Goal: Task Accomplishment & Management: Manage account settings

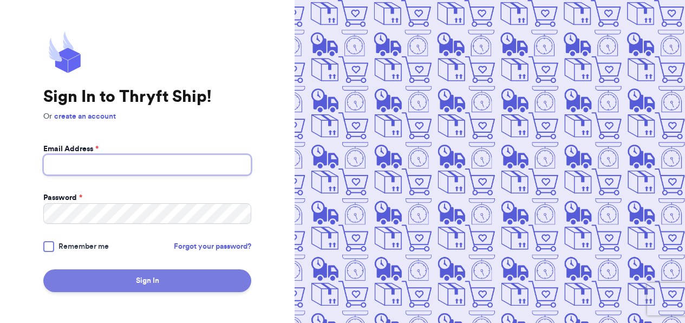
type input "[EMAIL_ADDRESS][DOMAIN_NAME]"
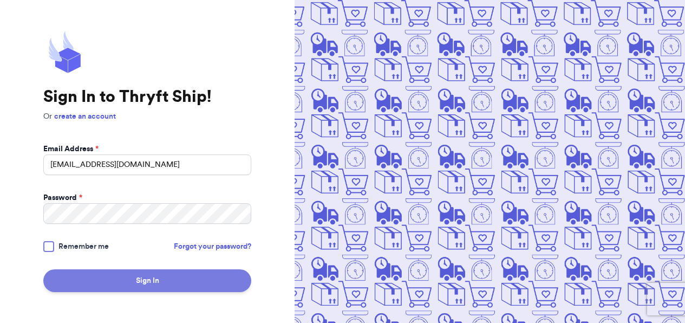
click at [175, 281] on button "Sign In" at bounding box center [147, 280] width 208 height 23
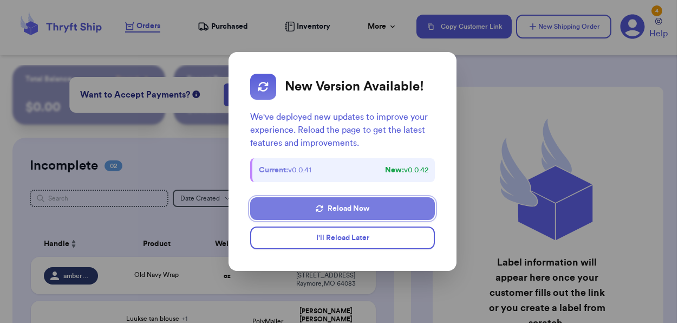
click at [292, 211] on button "Reload Now" at bounding box center [342, 208] width 185 height 23
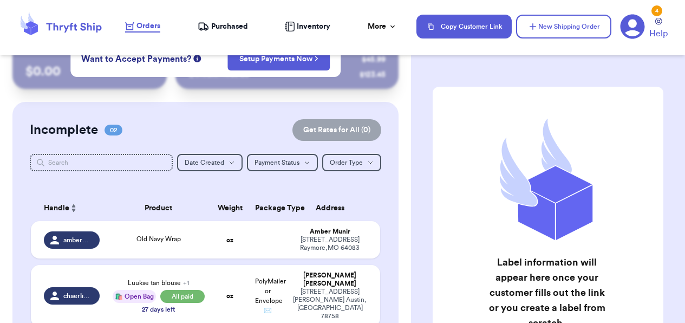
scroll to position [37, 0]
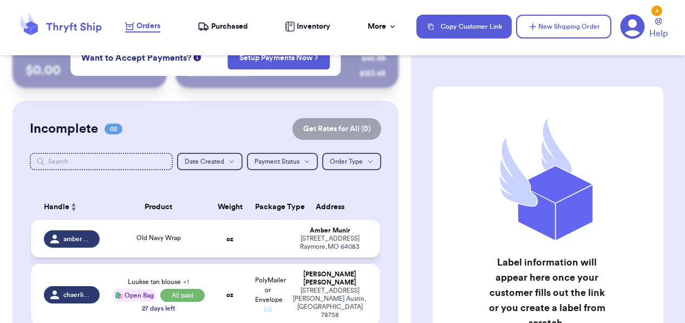
click at [224, 235] on td "oz" at bounding box center [229, 238] width 37 height 37
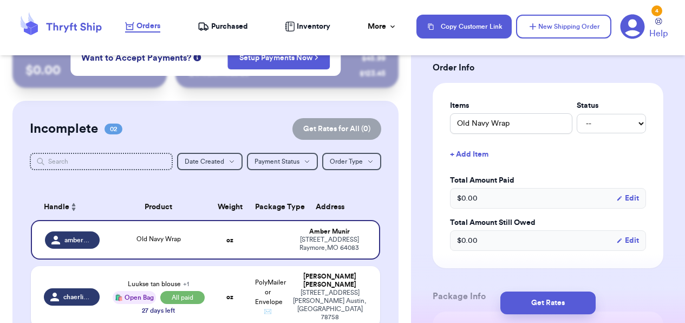
scroll to position [303, 0]
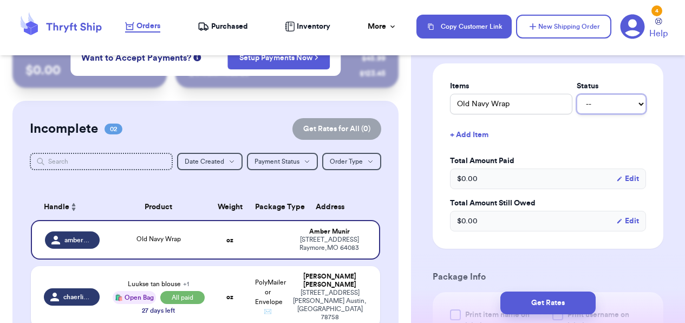
click at [600, 111] on select "-- Paid Owes" at bounding box center [610, 103] width 69 height 19
select select "paid"
click at [576, 94] on select "-- Paid Owes" at bounding box center [610, 103] width 69 height 19
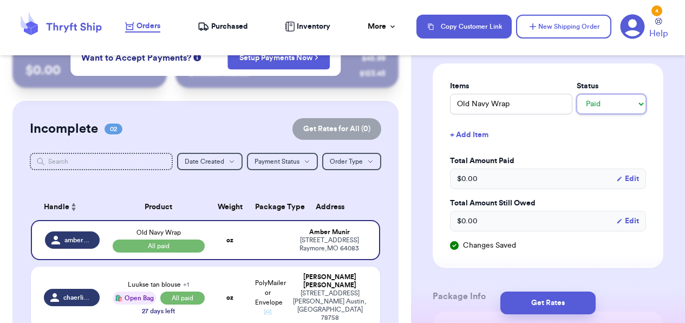
click at [605, 103] on select "-- Paid Owes" at bounding box center [610, 103] width 69 height 19
click at [611, 93] on div "Items Status Old Navy Wrap -- Paid Owes" at bounding box center [548, 98] width 196 height 34
click at [609, 109] on select "-- Paid Owes" at bounding box center [610, 103] width 69 height 19
select select "unknown"
click at [576, 94] on select "-- Paid Owes" at bounding box center [610, 103] width 69 height 19
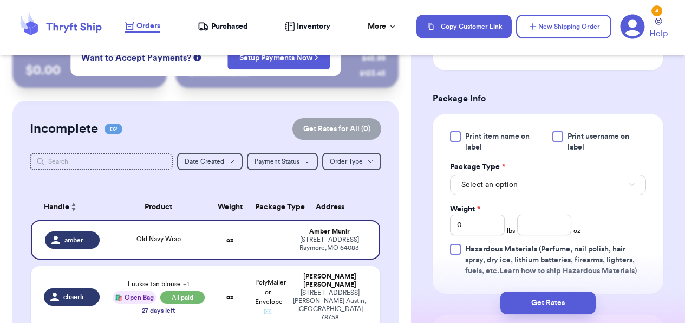
scroll to position [503, 0]
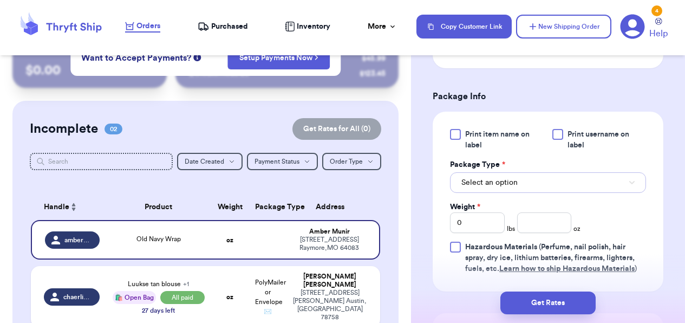
click at [527, 178] on button "Select an option" at bounding box center [548, 182] width 196 height 21
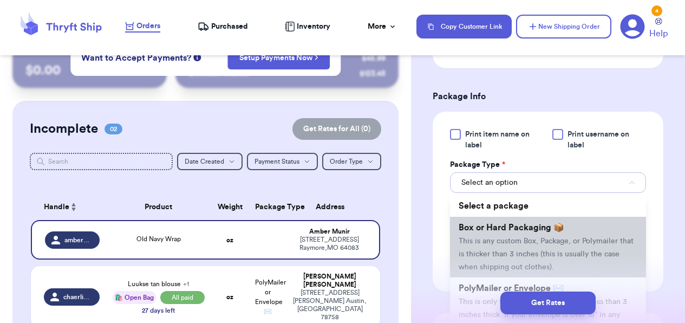
scroll to position [93, 0]
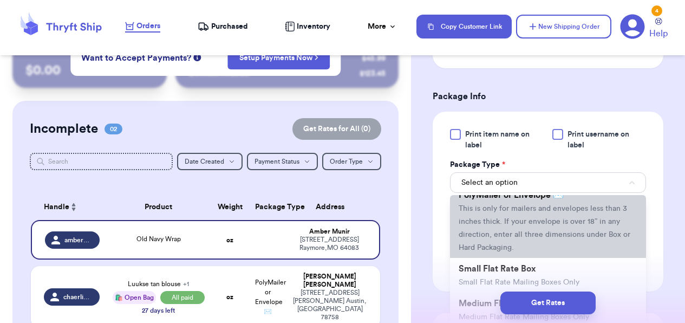
click at [488, 237] on span "This is only for mailers and envelopes less than 3 inches thick. If your envelo…" at bounding box center [544, 228] width 172 height 47
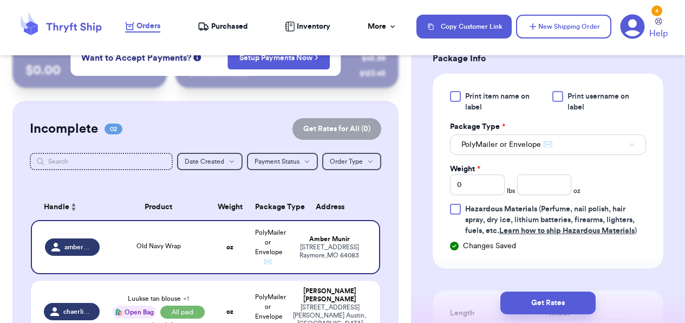
scroll to position [547, 0]
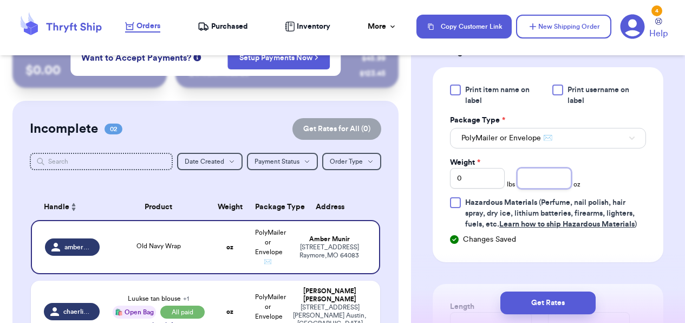
click at [542, 180] on input "number" at bounding box center [544, 178] width 55 height 21
type input "12.5"
click at [640, 176] on div "Print item name on label Print username on label Package Type * PolyMailer or E…" at bounding box center [548, 156] width 196 height 145
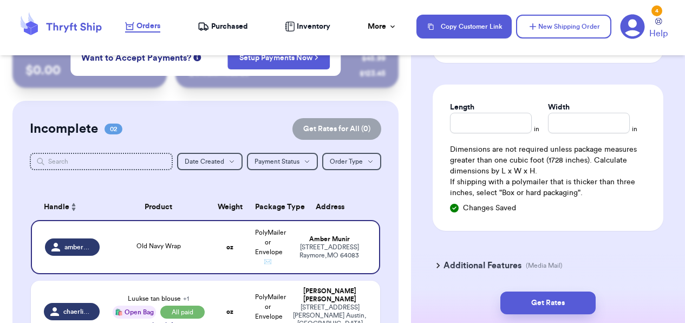
scroll to position [741, 0]
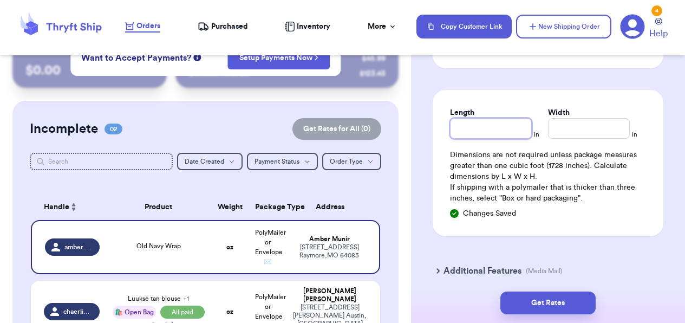
click at [506, 137] on input "Length" at bounding box center [491, 128] width 82 height 21
type input "12"
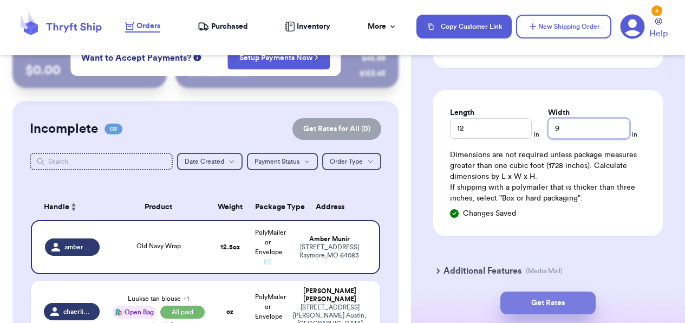
type input "9"
click at [550, 301] on button "Get Rates" at bounding box center [547, 302] width 95 height 23
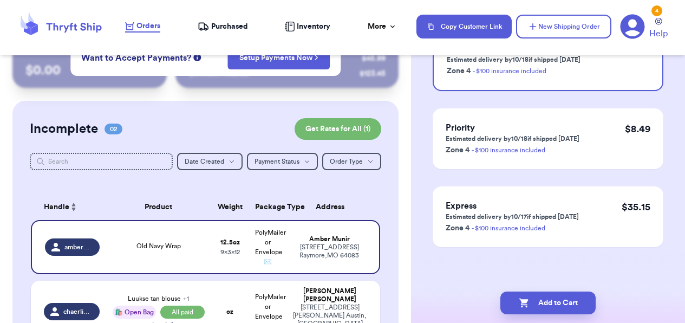
scroll to position [0, 0]
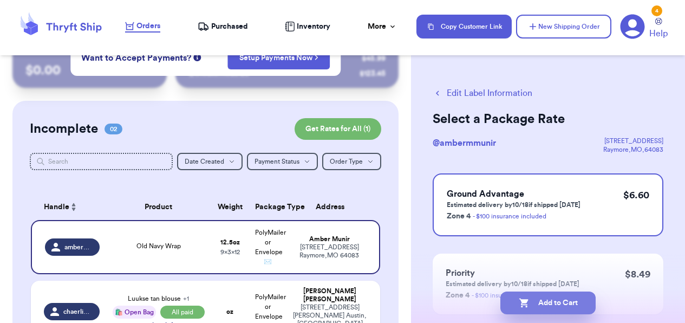
click at [567, 300] on button "Add to Cart" at bounding box center [547, 302] width 95 height 23
checkbox input "true"
select select "paid"
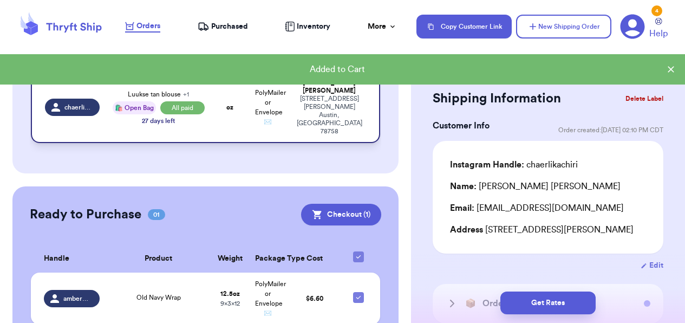
scroll to position [212, 0]
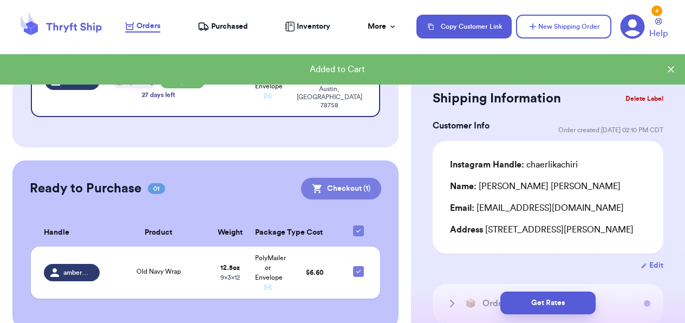
click at [330, 178] on button "Checkout ( 1 )" at bounding box center [341, 189] width 80 height 22
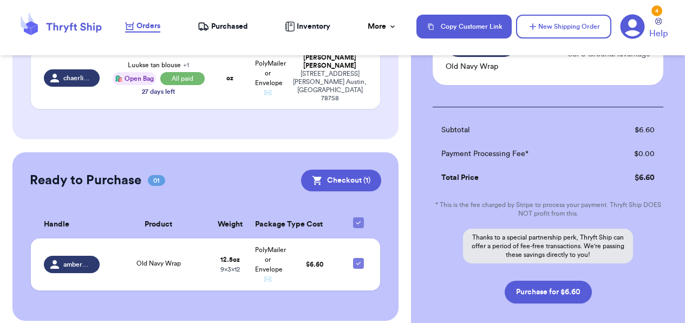
scroll to position [172, 0]
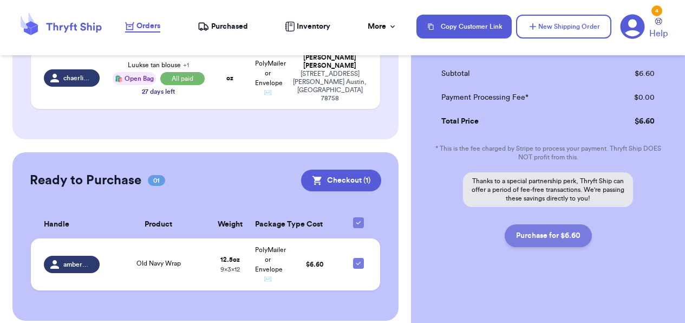
click at [553, 232] on button "Purchase for $6.60" at bounding box center [547, 235] width 87 height 23
checkbox input "false"
checkbox input "true"
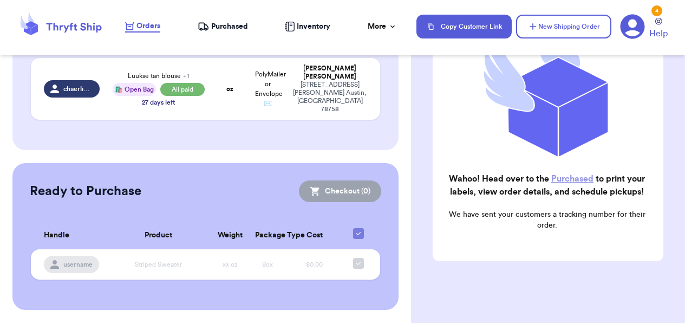
scroll to position [188, 0]
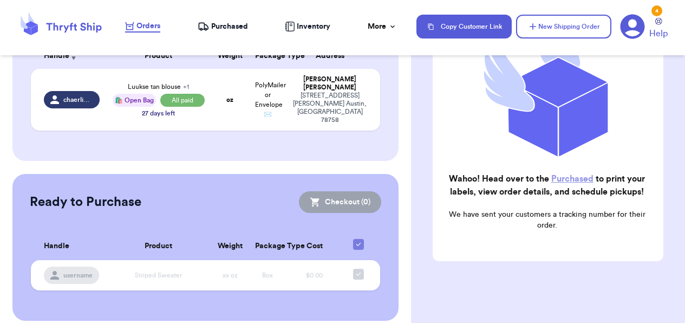
click at [239, 23] on span "Purchased" at bounding box center [229, 26] width 37 height 11
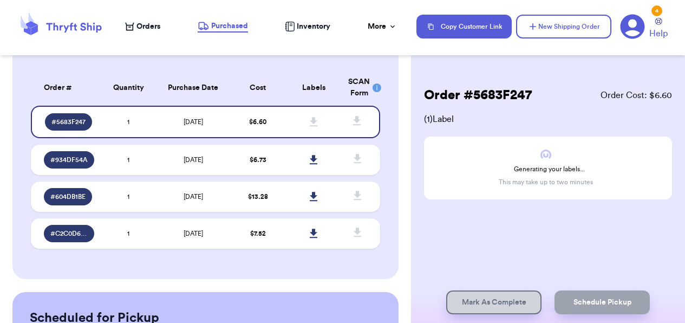
scroll to position [82, 0]
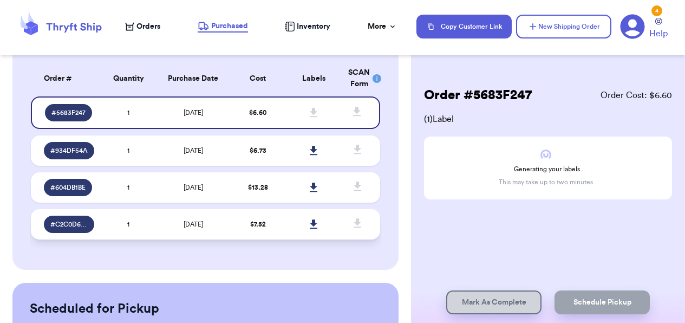
click at [228, 232] on td "10/7/2025" at bounding box center [193, 224] width 74 height 30
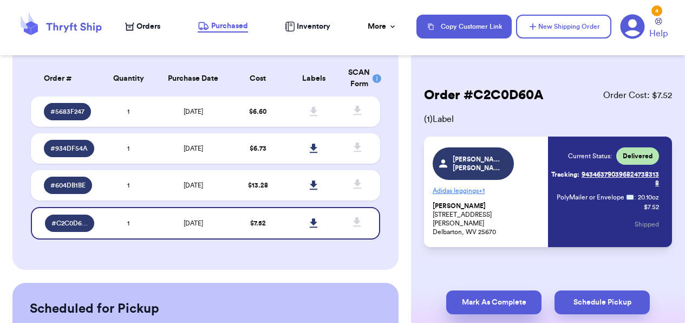
click at [509, 309] on button "Mark As Complete" at bounding box center [493, 302] width 95 height 24
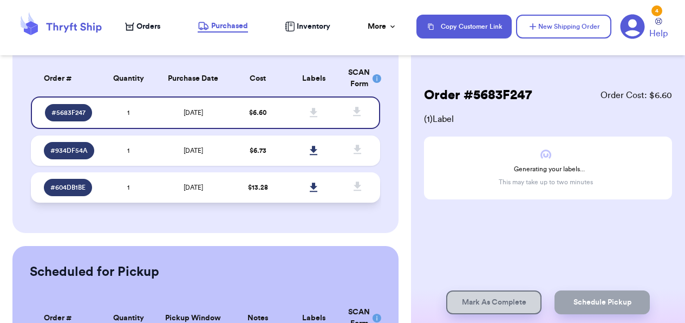
click at [212, 194] on td "10/9/2025" at bounding box center [193, 187] width 74 height 30
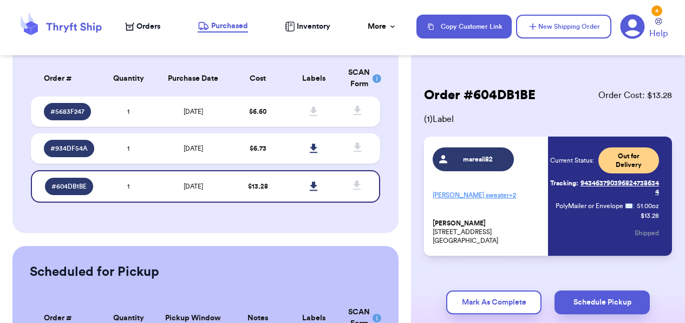
scroll to position [1, 0]
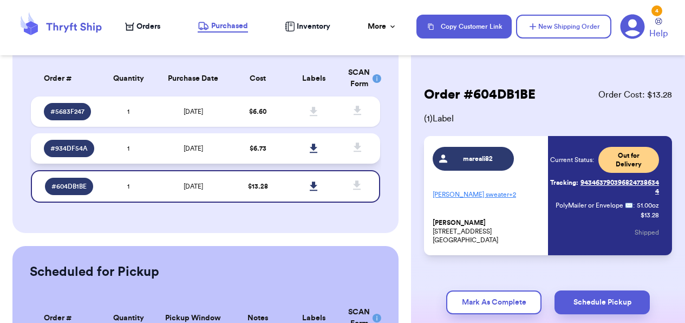
click at [225, 150] on td "10/9/2025" at bounding box center [193, 148] width 74 height 30
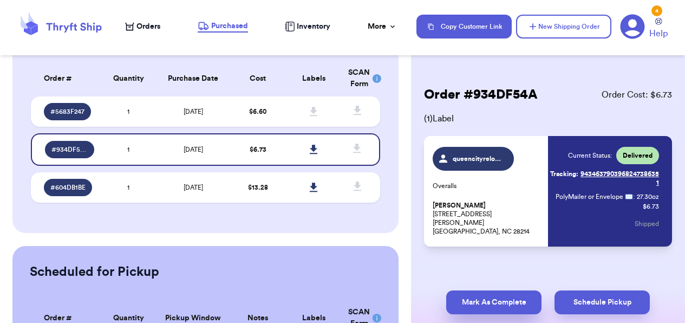
click at [495, 299] on button "Mark As Complete" at bounding box center [493, 302] width 95 height 24
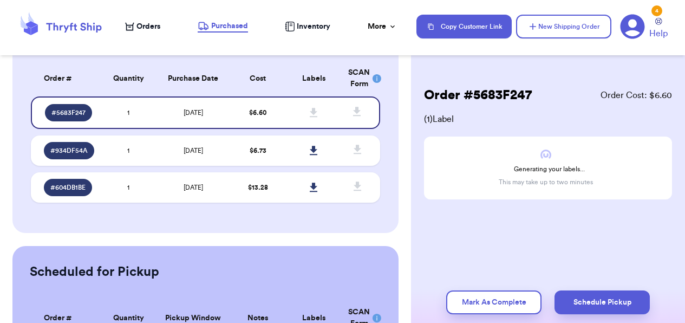
scroll to position [0, 0]
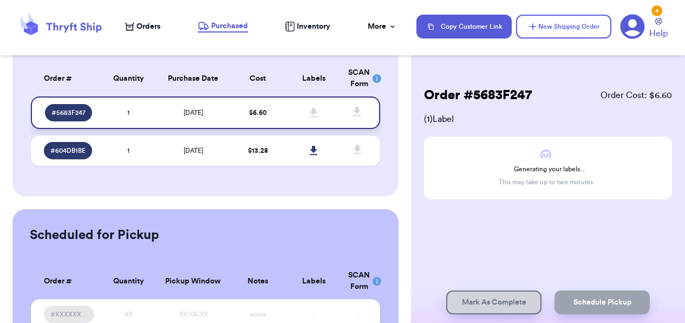
click at [214, 113] on td "10/15/2025" at bounding box center [193, 112] width 74 height 32
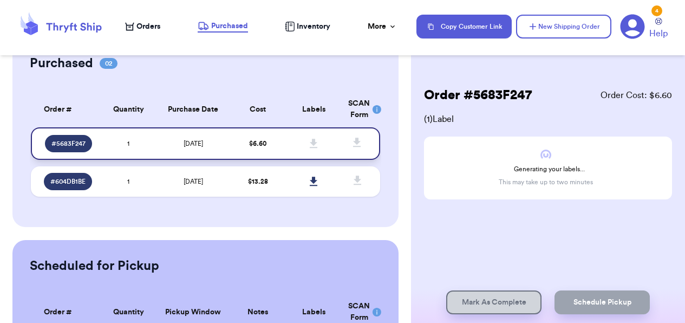
scroll to position [51, 0]
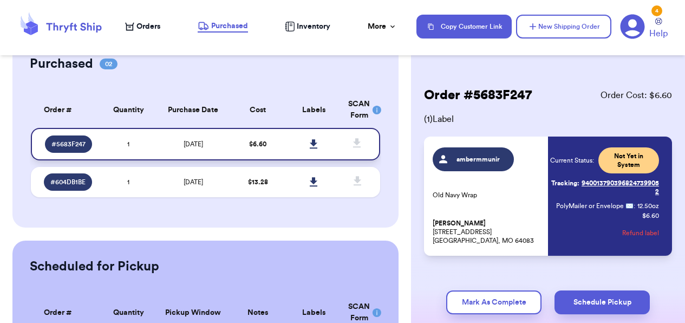
click at [313, 145] on icon at bounding box center [314, 143] width 8 height 9
